Goal: Find specific page/section: Find specific page/section

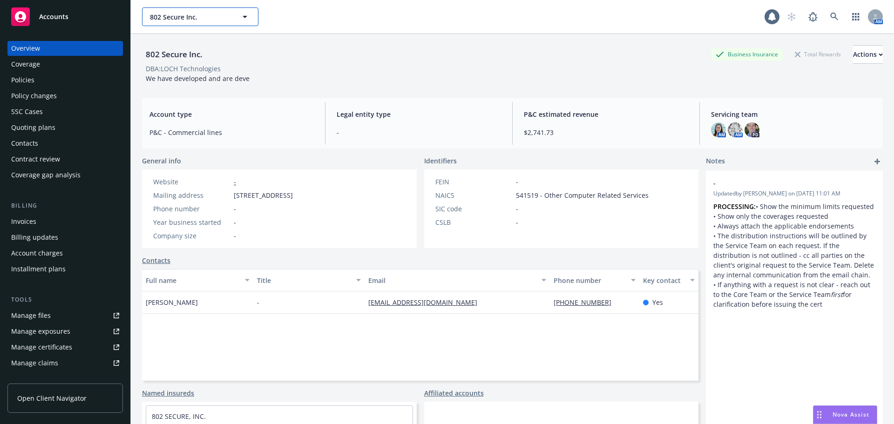
click at [171, 20] on span "802 Secure Inc." at bounding box center [190, 17] width 81 height 10
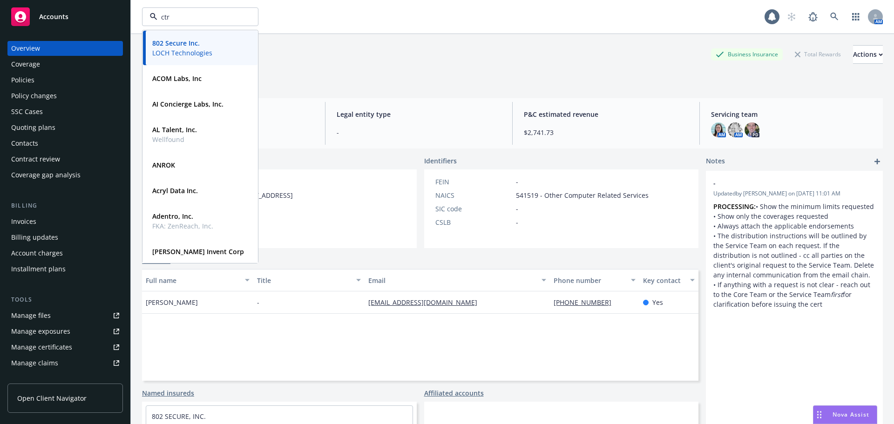
type input "ctrl"
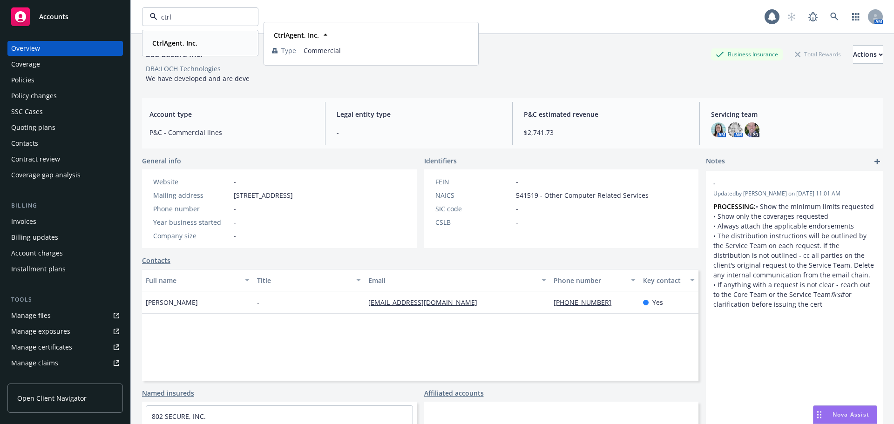
click at [169, 43] on strong "CtrlAgent, Inc." at bounding box center [174, 43] width 45 height 9
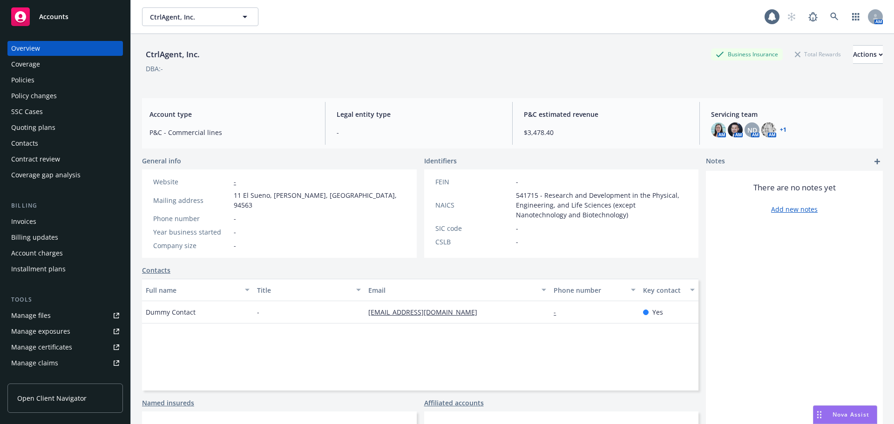
click at [42, 84] on div "Policies" at bounding box center [65, 80] width 108 height 15
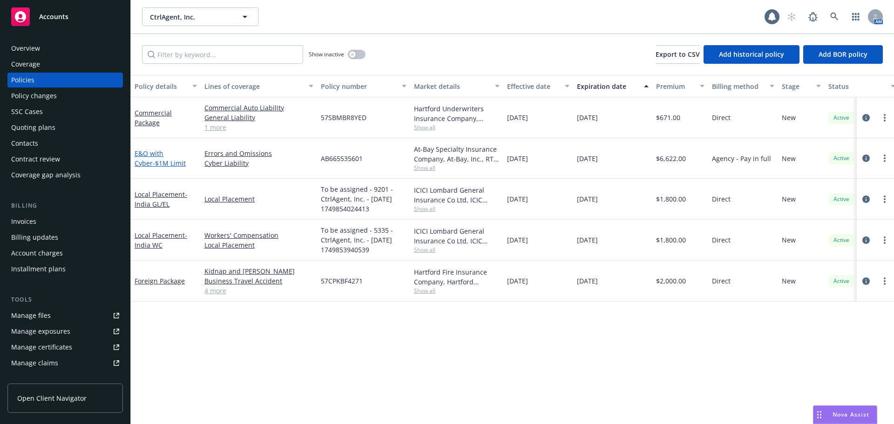
click at [154, 165] on span "- $1M Limit" at bounding box center [169, 163] width 33 height 9
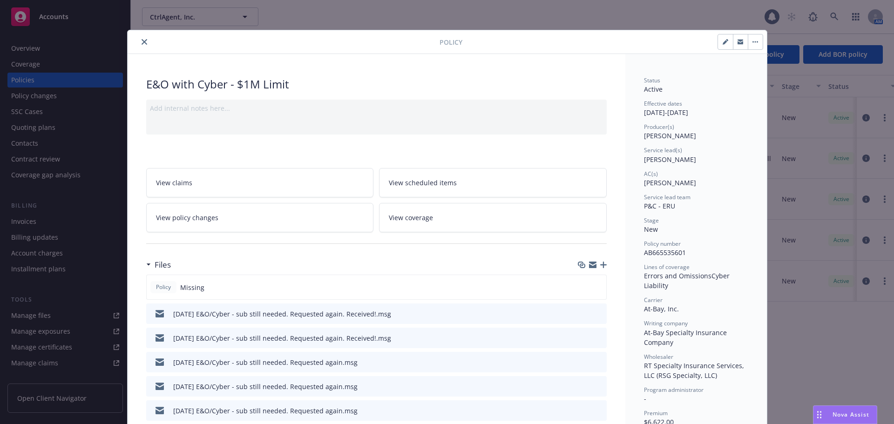
click at [142, 40] on icon "close" at bounding box center [145, 42] width 6 height 6
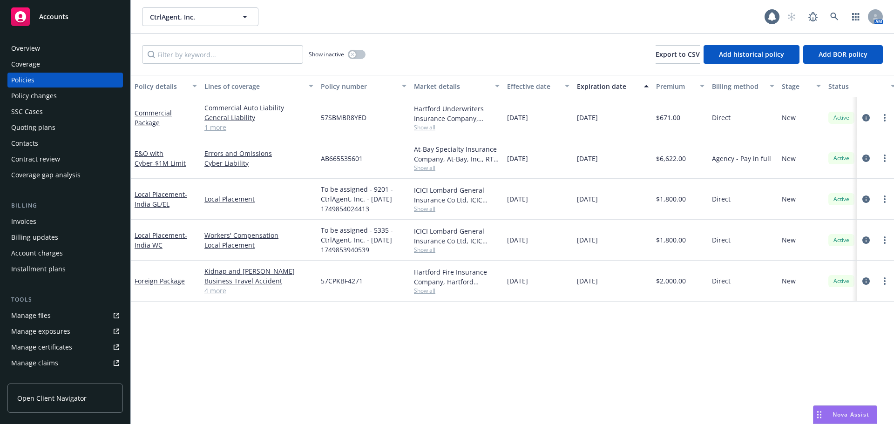
click at [69, 227] on div "Invoices" at bounding box center [65, 221] width 108 height 15
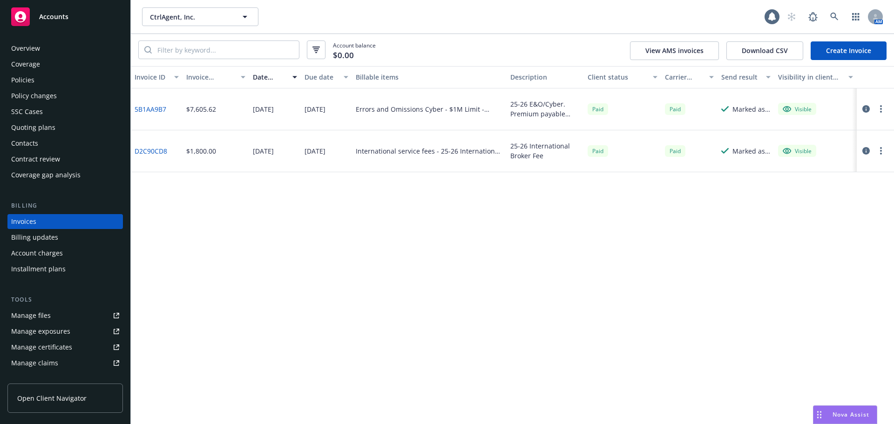
click at [67, 81] on div "Policies" at bounding box center [65, 80] width 108 height 15
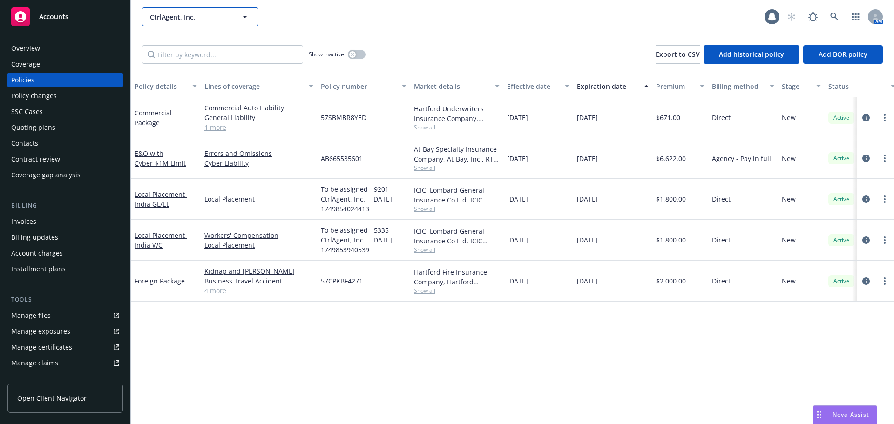
click at [187, 15] on span "CtrlAgent, Inc." at bounding box center [190, 17] width 81 height 10
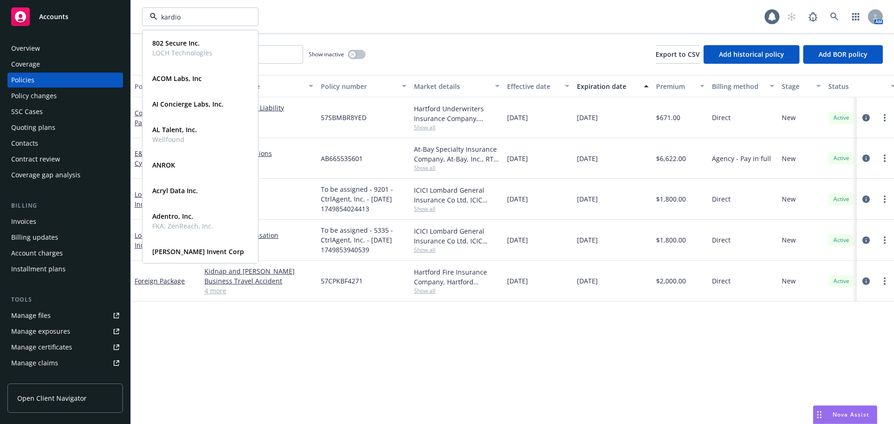
type input "kardion"
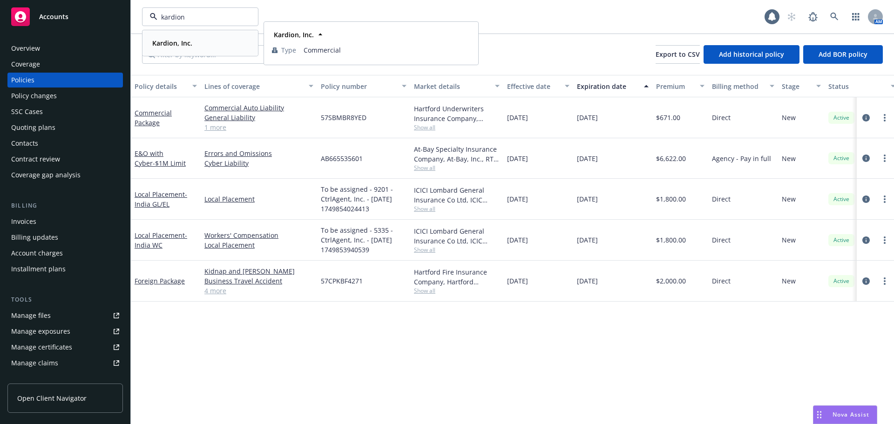
click at [172, 43] on strong "Kardion, Inc." at bounding box center [172, 43] width 40 height 9
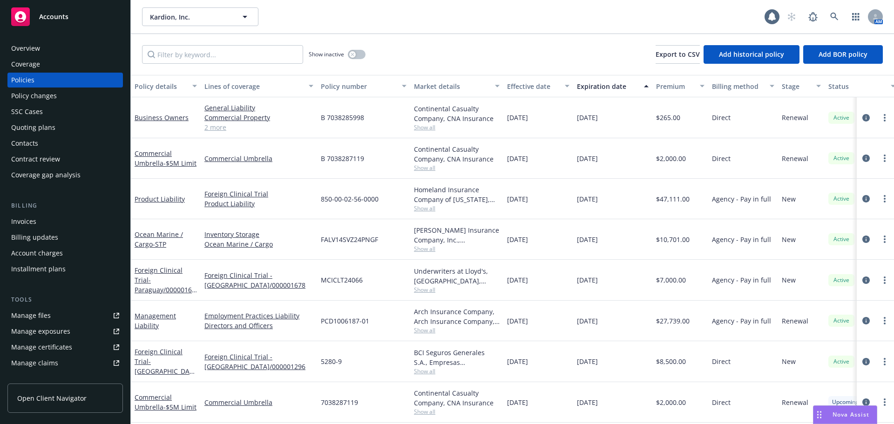
click at [535, 92] on button "Effective date" at bounding box center [538, 86] width 70 height 22
click at [535, 91] on button "Effective date" at bounding box center [538, 86] width 70 height 22
click at [535, 90] on div "Effective date" at bounding box center [533, 86] width 52 height 10
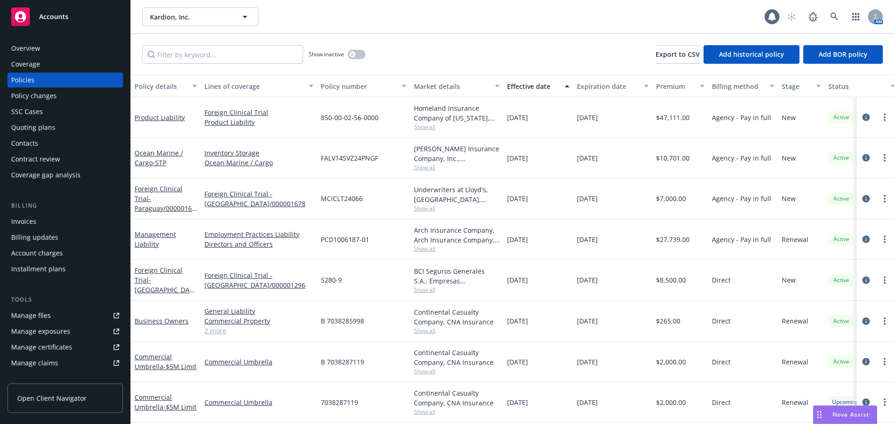
click at [535, 90] on div "Effective date" at bounding box center [533, 86] width 52 height 10
